Goal: Check status: Check status

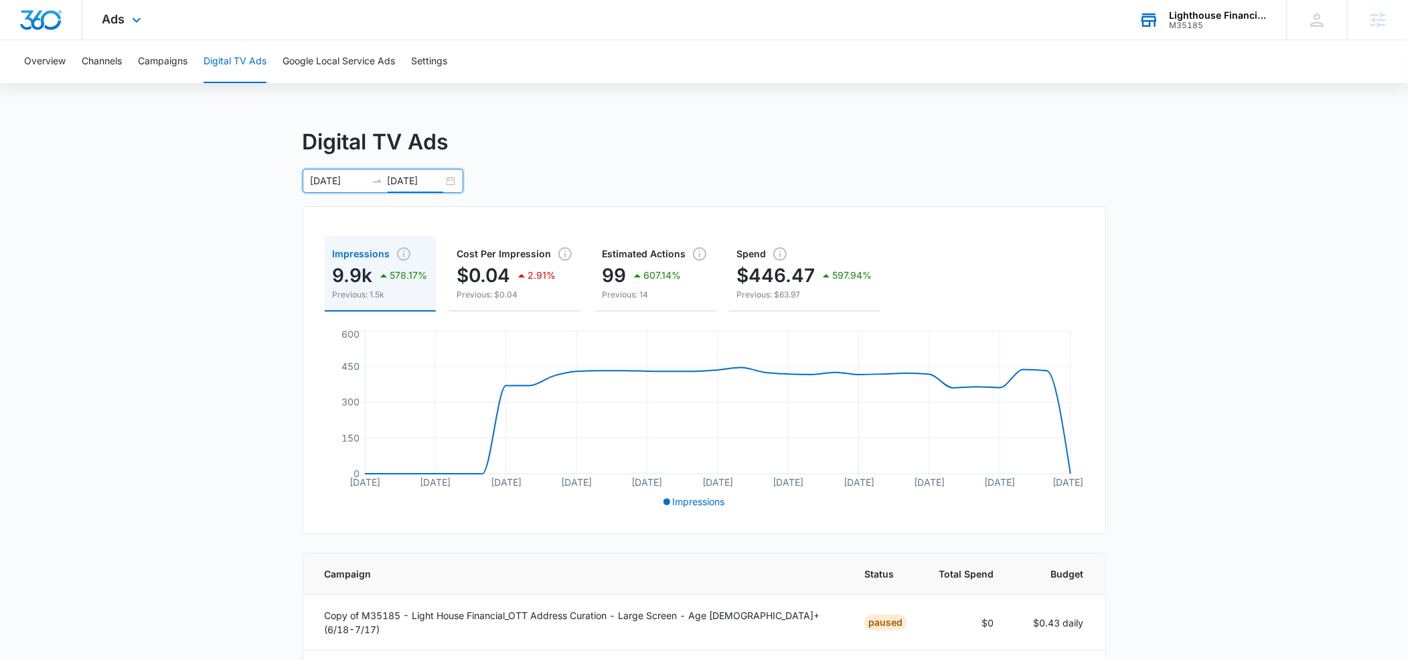
click at [1205, 21] on div "M35185" at bounding box center [1218, 25] width 98 height 9
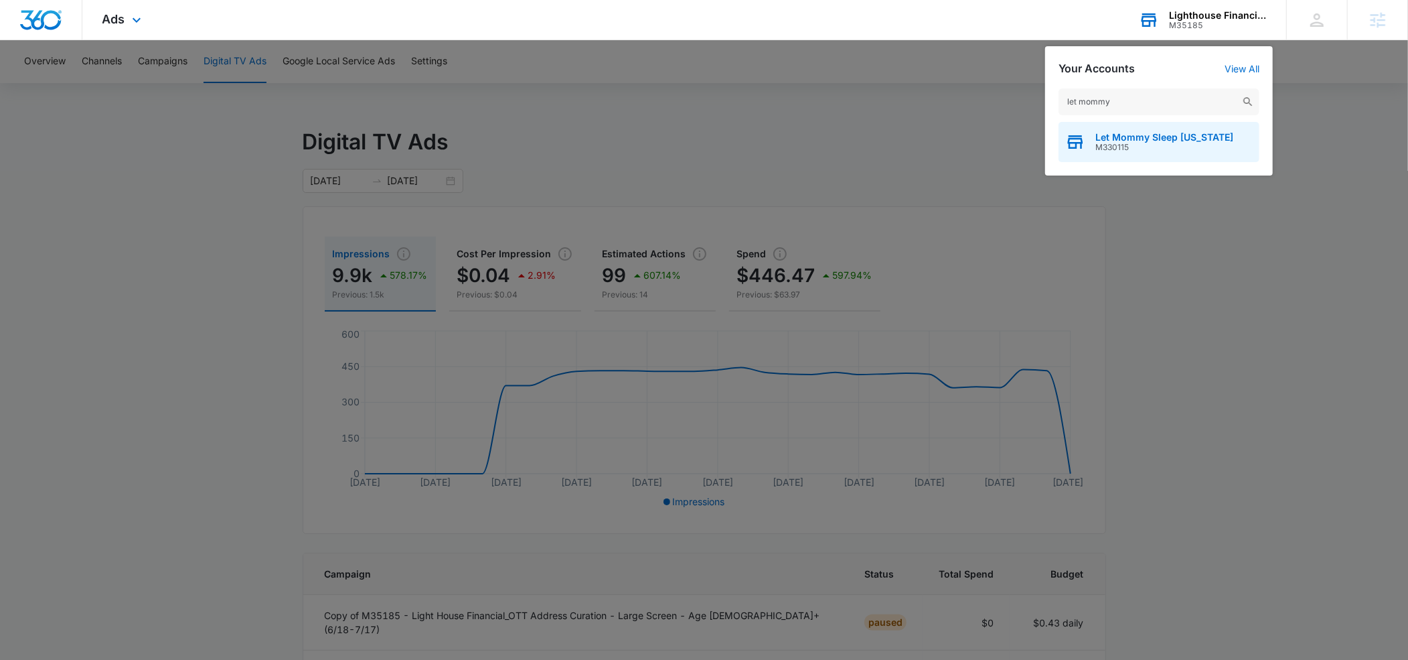
type input "let mommy"
click at [1121, 143] on span "M330115" at bounding box center [1165, 147] width 138 height 9
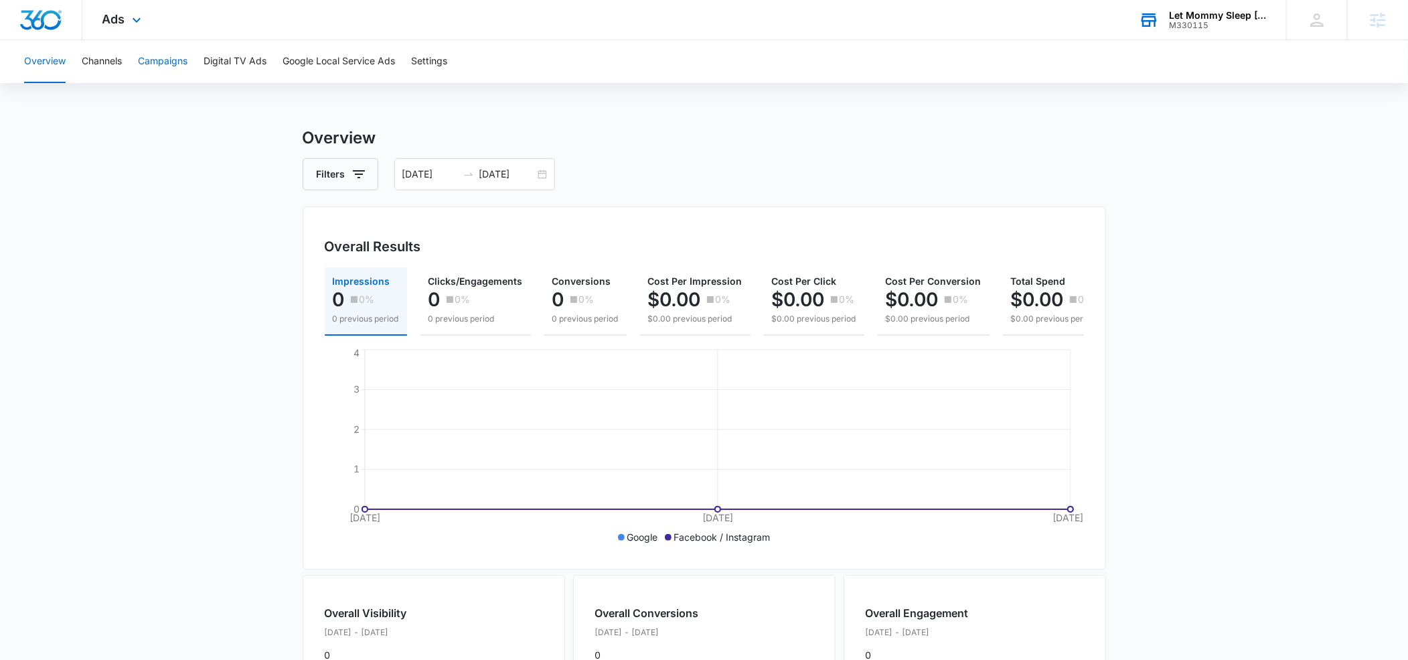
click at [166, 65] on button "Campaigns" at bounding box center [163, 61] width 50 height 43
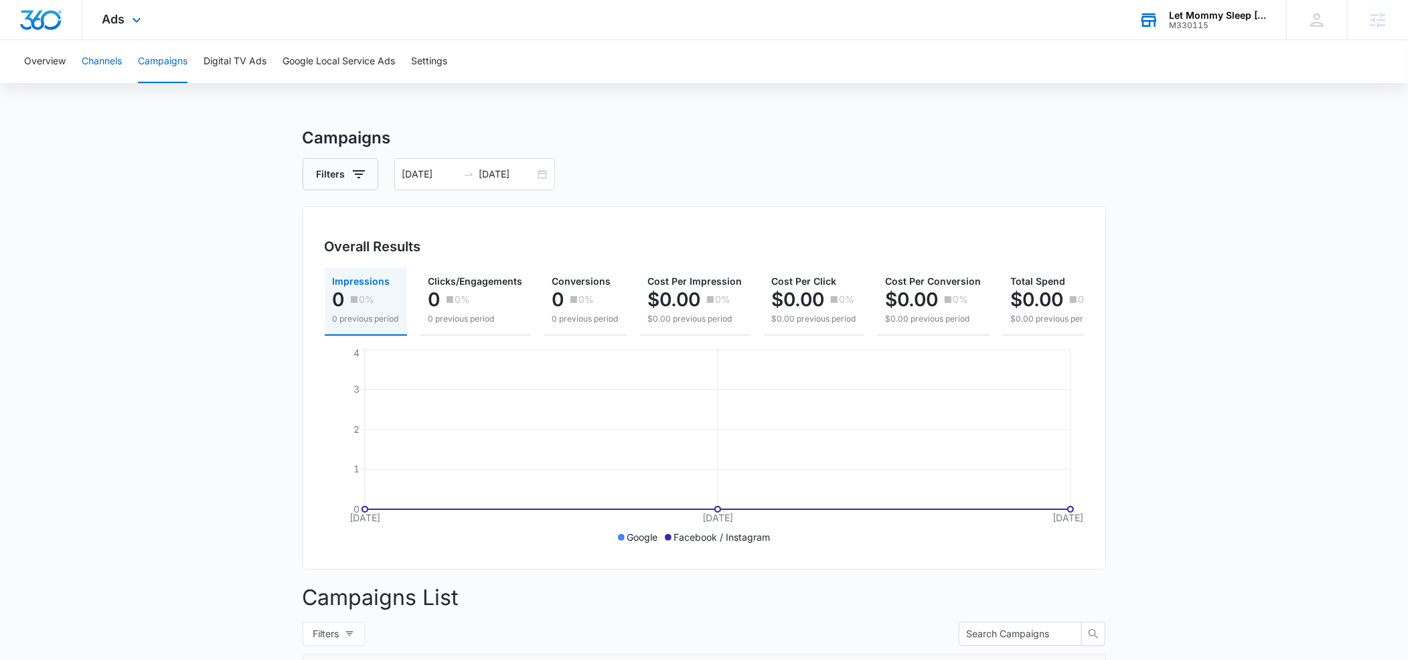
click at [115, 66] on button "Channels" at bounding box center [102, 61] width 40 height 43
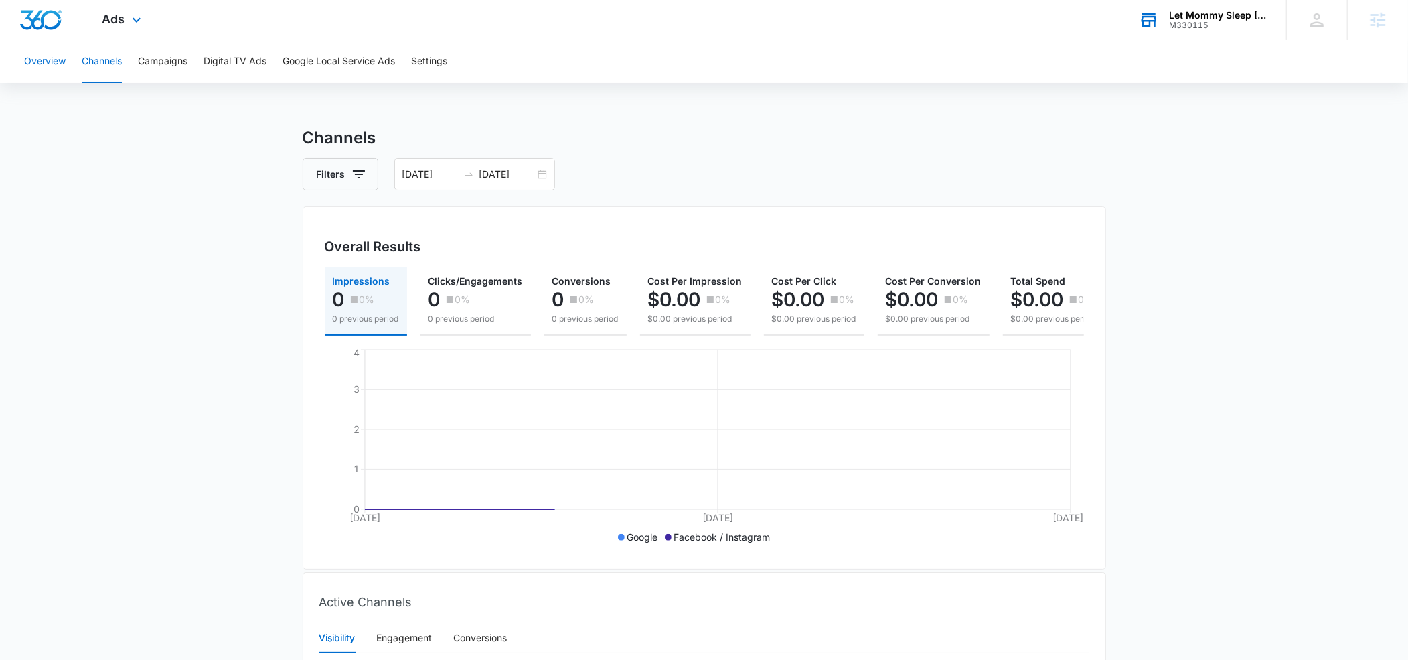
click at [49, 63] on button "Overview" at bounding box center [45, 61] width 42 height 43
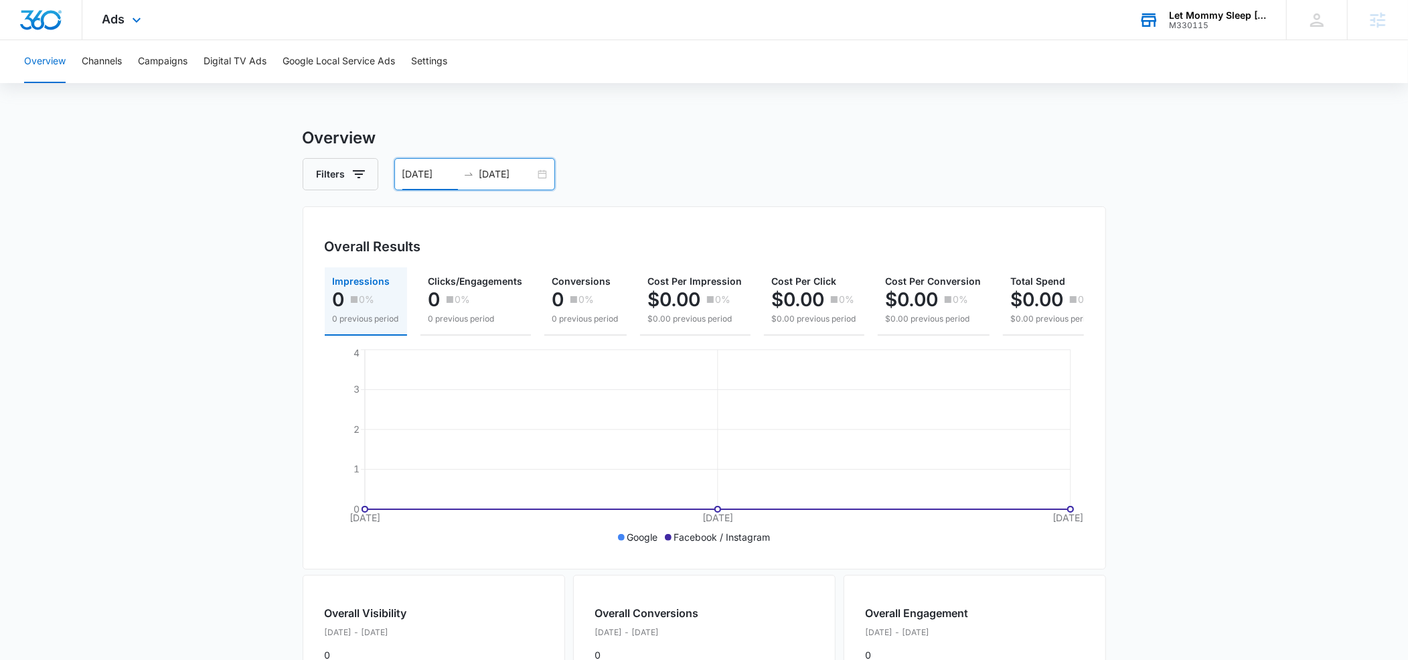
click at [433, 175] on input "[DATE]" at bounding box center [430, 174] width 56 height 15
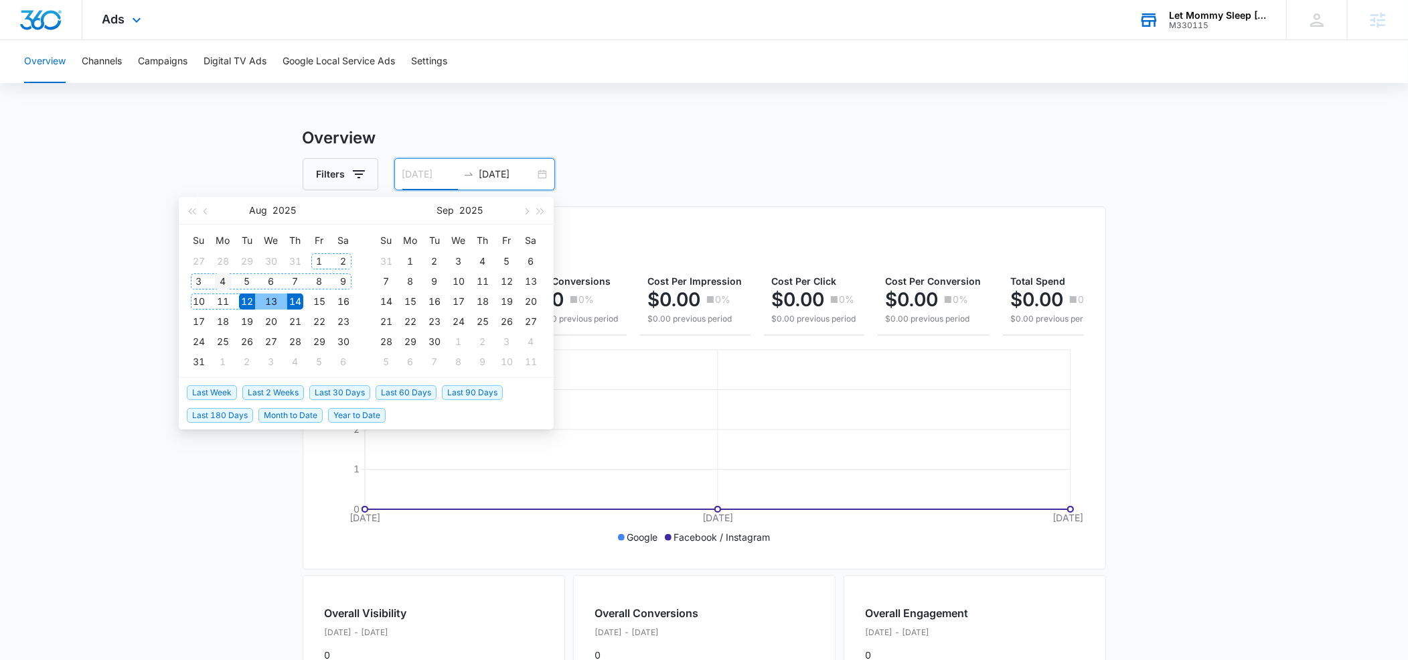
type input "[DATE]"
click at [226, 281] on div "4" at bounding box center [223, 281] width 16 height 16
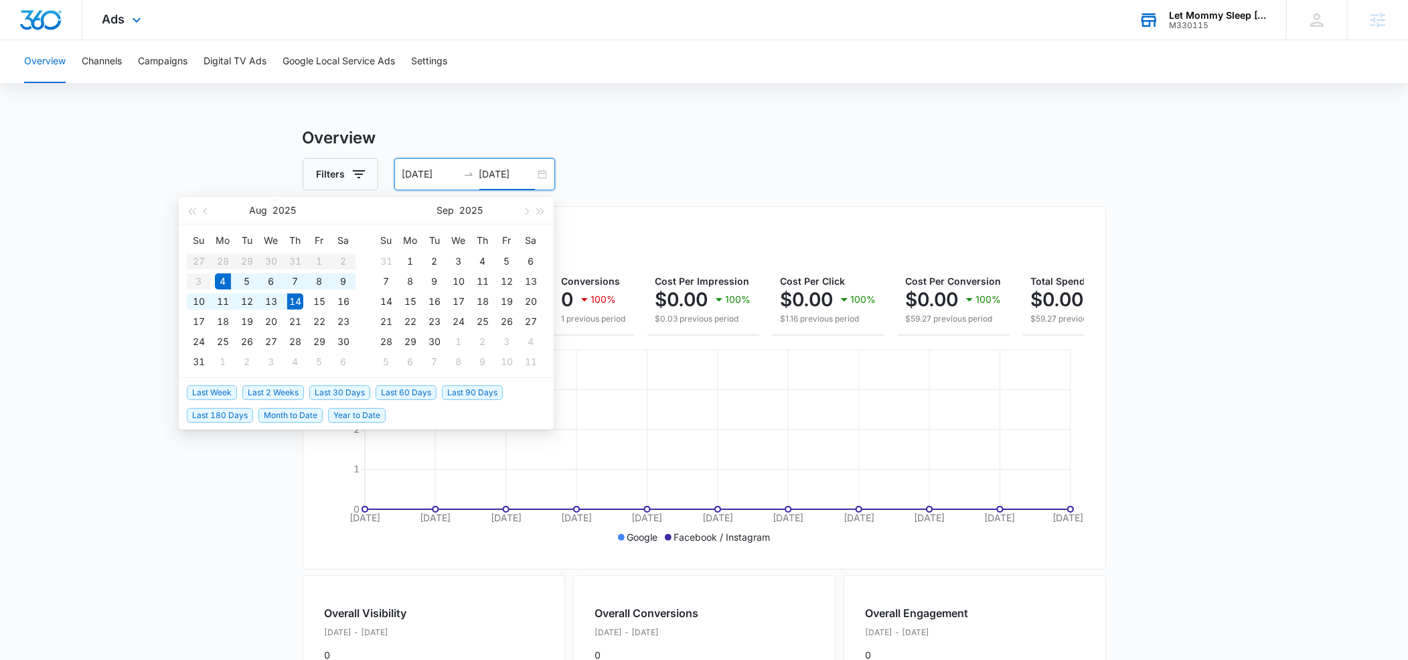
click at [782, 113] on div "Overview Channels Campaigns Digital TV Ads Google Local Service Ads Settings Ov…" at bounding box center [704, 546] width 1408 height 1013
